Goal: Task Accomplishment & Management: Use online tool/utility

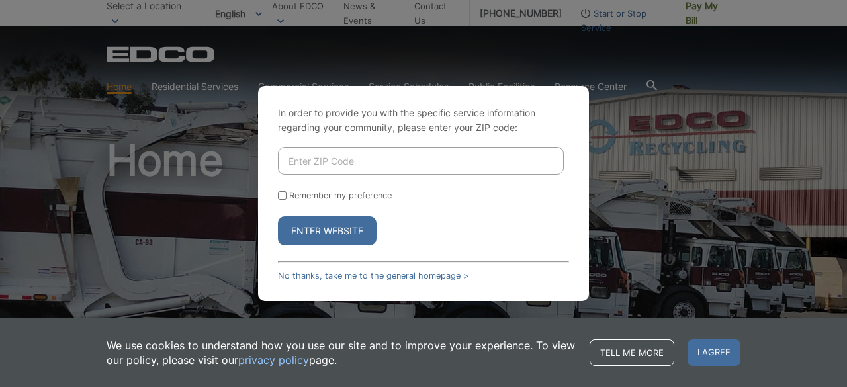
click at [369, 163] on input "Enter ZIP Code" at bounding box center [421, 161] width 286 height 28
type input "91977"
click at [343, 231] on button "Enter Website" at bounding box center [327, 230] width 99 height 29
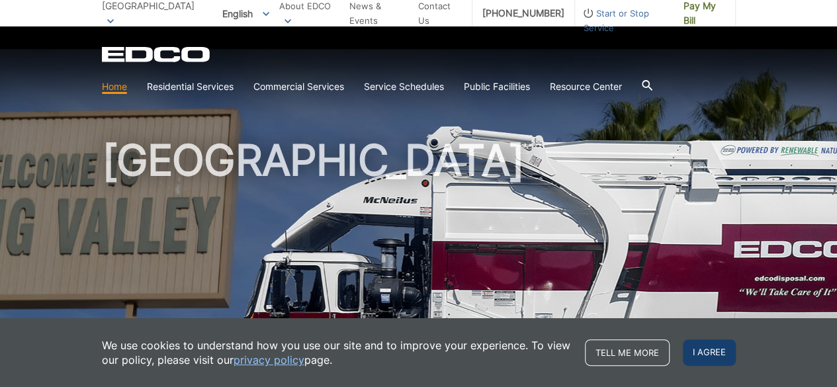
click at [719, 352] on span "I agree" at bounding box center [709, 352] width 53 height 26
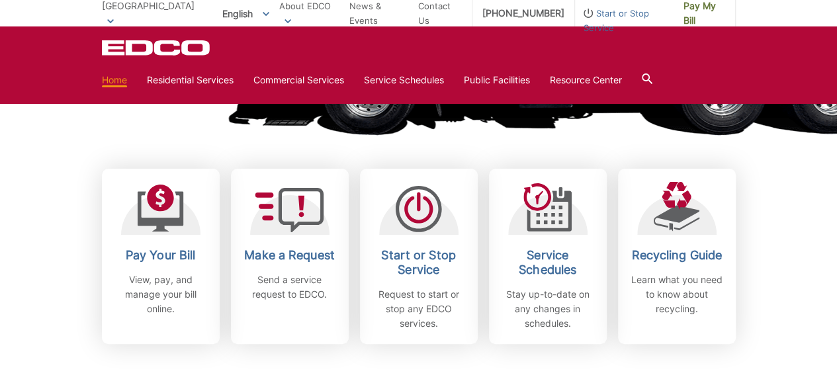
scroll to position [331, 0]
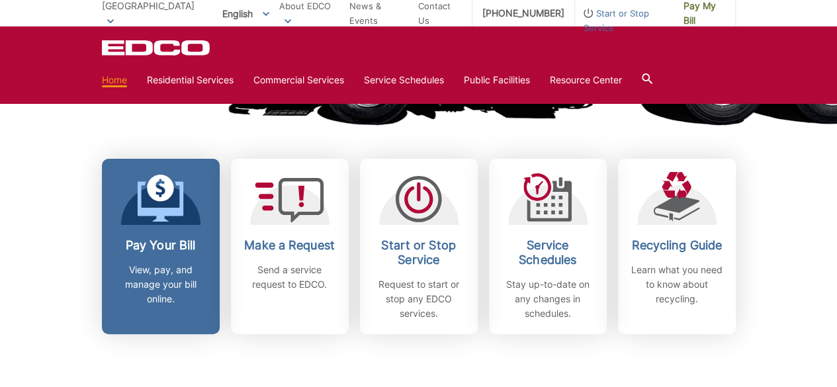
click at [174, 248] on h2 "Pay Your Bill" at bounding box center [161, 245] width 98 height 15
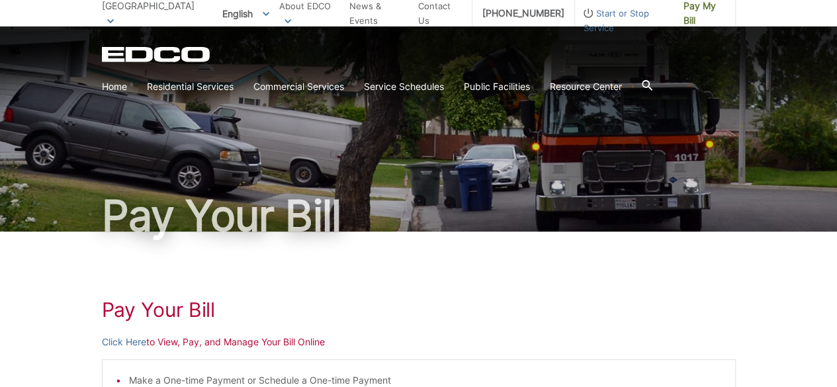
scroll to position [66, 0]
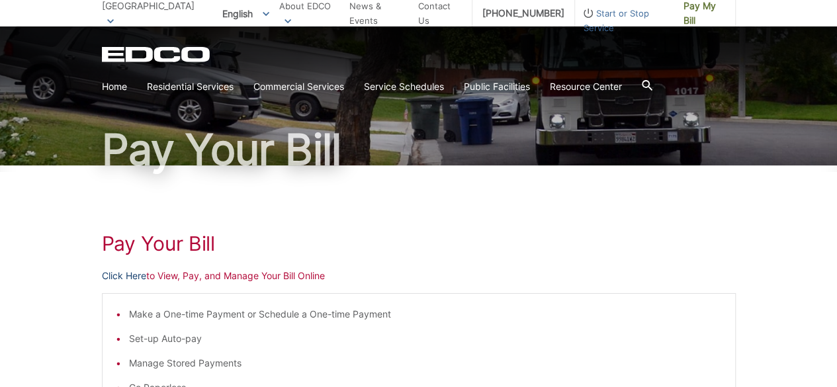
click at [121, 277] on link "Click Here" at bounding box center [124, 276] width 44 height 15
